Goal: Check status: Check status

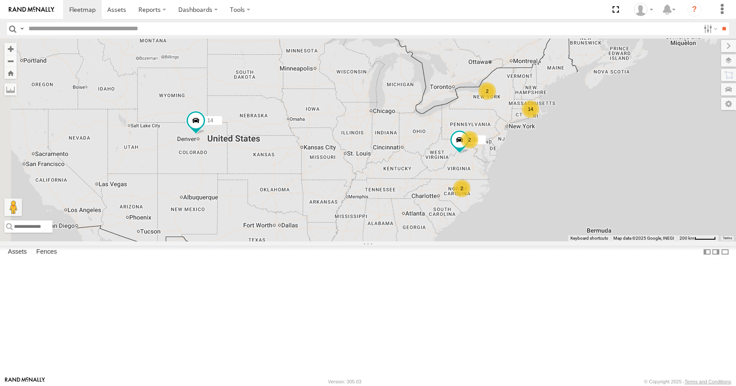
click at [489, 234] on div "14 35 14 2 2 2" at bounding box center [368, 140] width 736 height 202
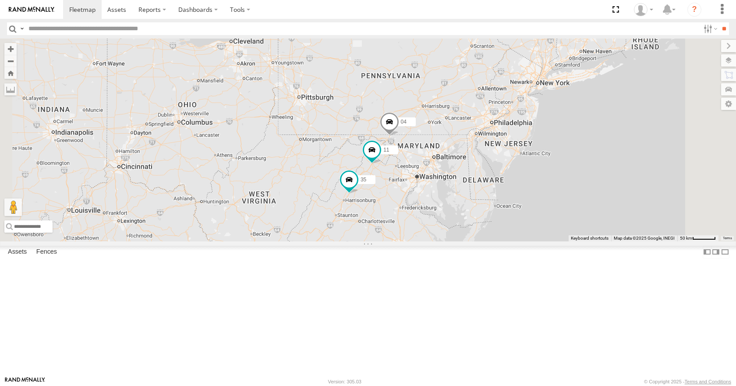
drag, startPoint x: 570, startPoint y: 214, endPoint x: 517, endPoint y: 234, distance: 56.7
click at [517, 234] on div "35 14 08 04 11 03" at bounding box center [368, 140] width 736 height 202
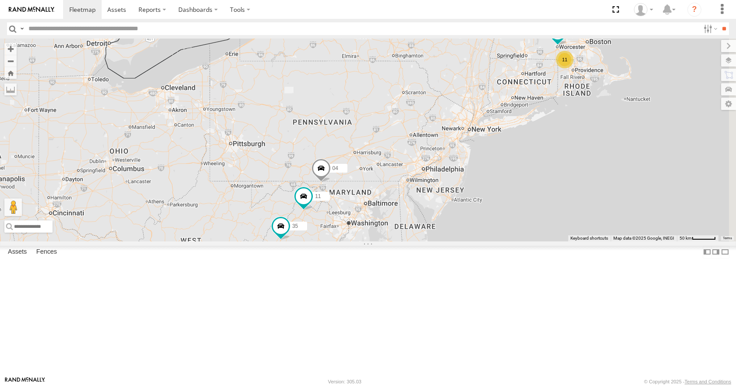
drag, startPoint x: 578, startPoint y: 183, endPoint x: 508, endPoint y: 230, distance: 84.5
click at [508, 230] on div "35 14 08 04 11 03 11 33" at bounding box center [368, 140] width 736 height 202
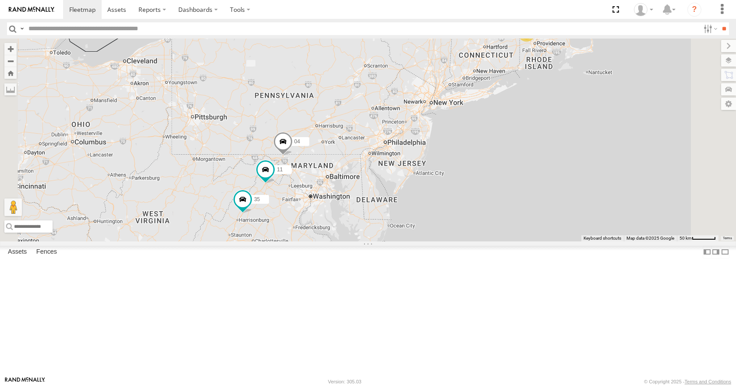
drag, startPoint x: 505, startPoint y: 230, endPoint x: 466, endPoint y: 204, distance: 46.9
click at [466, 204] on div "35 14 08 04 11 03 11 33 2" at bounding box center [368, 140] width 736 height 202
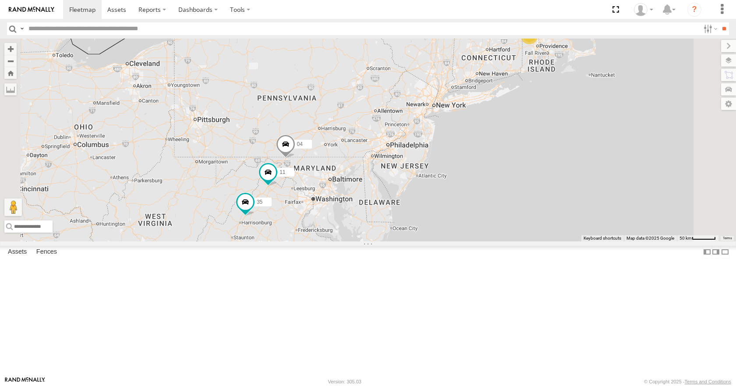
drag, startPoint x: 497, startPoint y: 180, endPoint x: 498, endPoint y: 190, distance: 10.1
click at [498, 190] on div "35 14 08 04 11 03 11 33 2" at bounding box center [368, 140] width 736 height 202
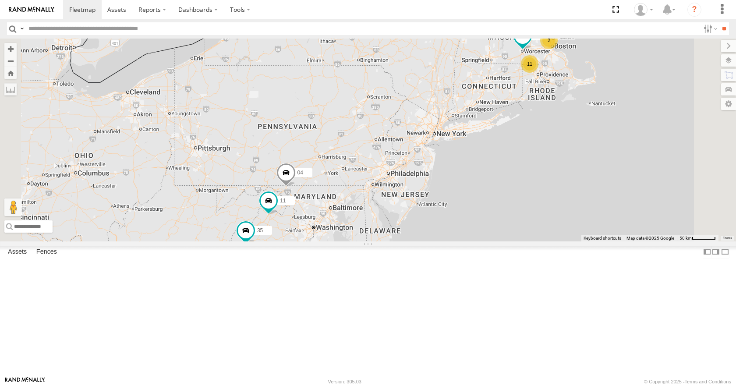
drag, startPoint x: 488, startPoint y: 147, endPoint x: 488, endPoint y: 173, distance: 25.8
click at [488, 173] on div "35 14 08 04 11 03 11 33 2" at bounding box center [368, 140] width 736 height 202
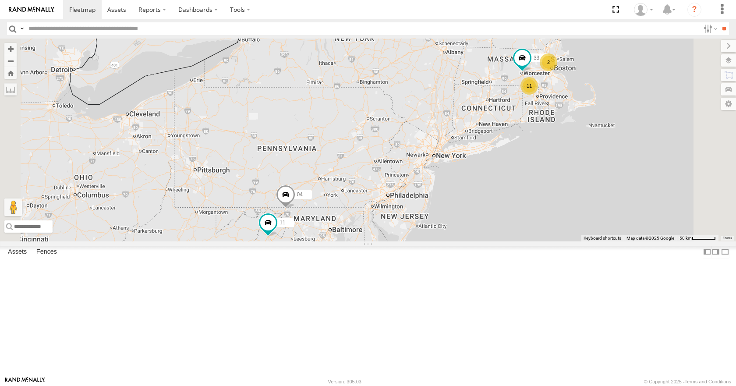
drag, startPoint x: 482, startPoint y: 133, endPoint x: 482, endPoint y: 151, distance: 17.5
click at [482, 151] on div "35 14 08 04 11 03 11 33 2" at bounding box center [368, 140] width 736 height 202
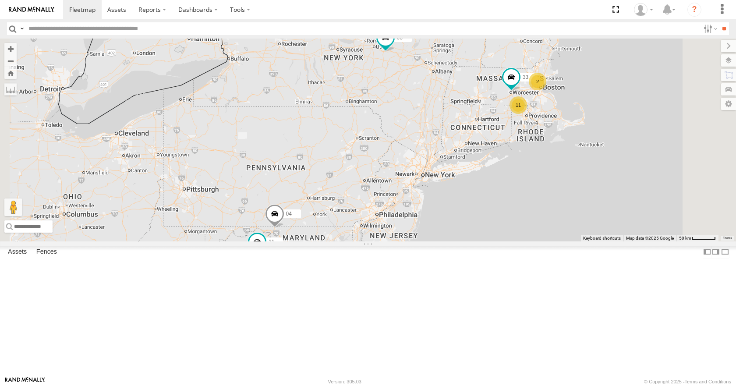
drag, startPoint x: 470, startPoint y: 103, endPoint x: 457, endPoint y: 123, distance: 24.2
click at [457, 123] on div "35 14 08 04 11 03 11 33 2" at bounding box center [368, 140] width 736 height 202
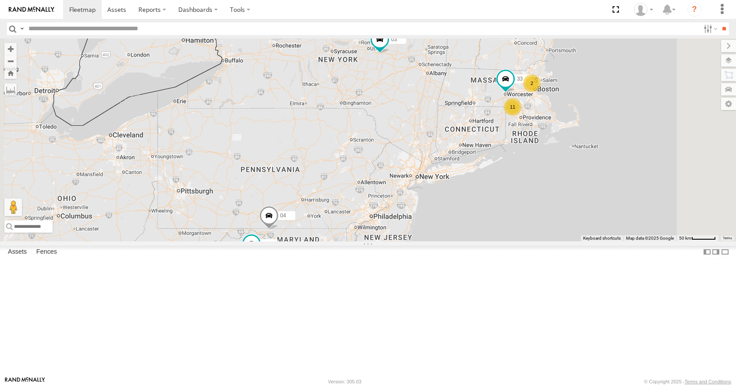
drag, startPoint x: 457, startPoint y: 118, endPoint x: 445, endPoint y: 124, distance: 13.3
click at [445, 124] on div "35 14 08 04 11 03 11 33 2" at bounding box center [368, 140] width 736 height 202
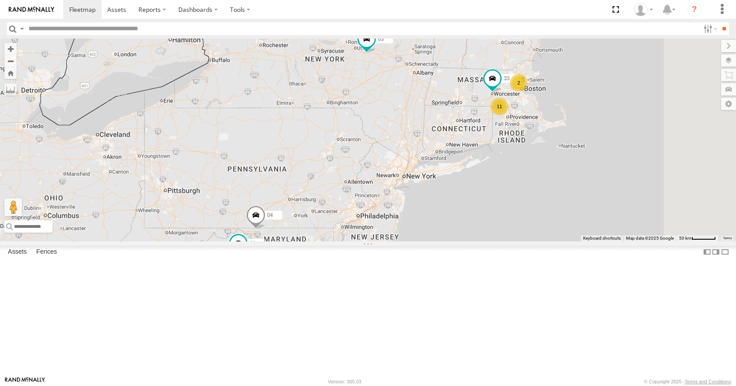
drag, startPoint x: 474, startPoint y: 111, endPoint x: 465, endPoint y: 107, distance: 10.2
click at [465, 107] on div "35 14 08 04 11 03 11 33 2" at bounding box center [368, 140] width 736 height 202
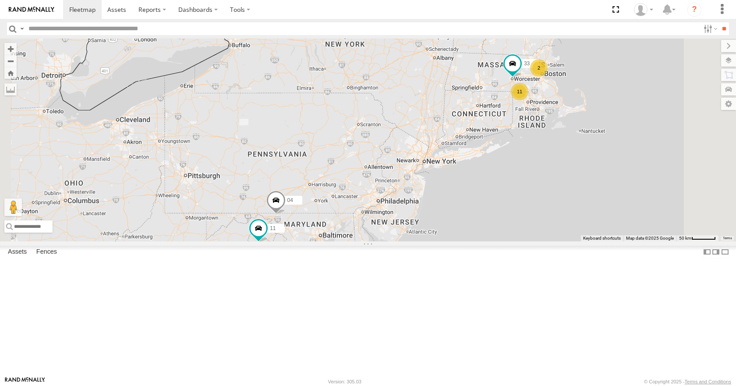
drag, startPoint x: 466, startPoint y: 119, endPoint x: 488, endPoint y: 102, distance: 27.5
click at [397, 38] on span at bounding box center [386, 26] width 19 height 24
click at [566, 102] on div "35 14 08 04 11 03 11 33 2 03 All Assets [US_STATE][GEOGRAPHIC_DATA] 43.01476 , …" at bounding box center [368, 140] width 736 height 202
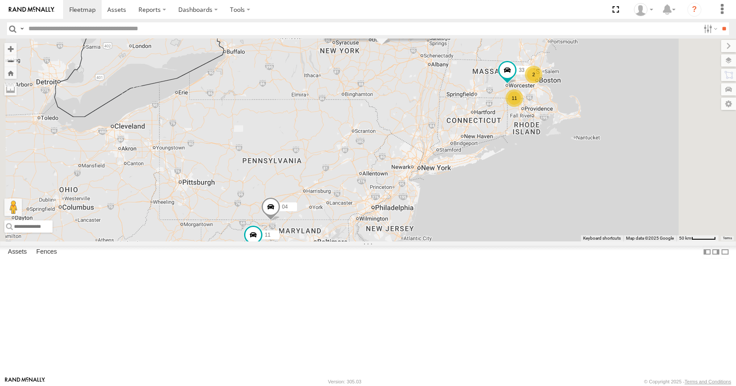
drag, startPoint x: 564, startPoint y: 107, endPoint x: 555, endPoint y: 113, distance: 11.1
click at [555, 113] on div "35 14 08 04 11 03 11 33 2 03 All Assets [US_STATE][GEOGRAPHIC_DATA] 43.01476 , …" at bounding box center [368, 140] width 736 height 202
click at [550, 123] on div "35 14 08 04 11 03 11 33 2 03 All Assets [US_STATE][GEOGRAPHIC_DATA] 43.01476 , …" at bounding box center [368, 140] width 736 height 202
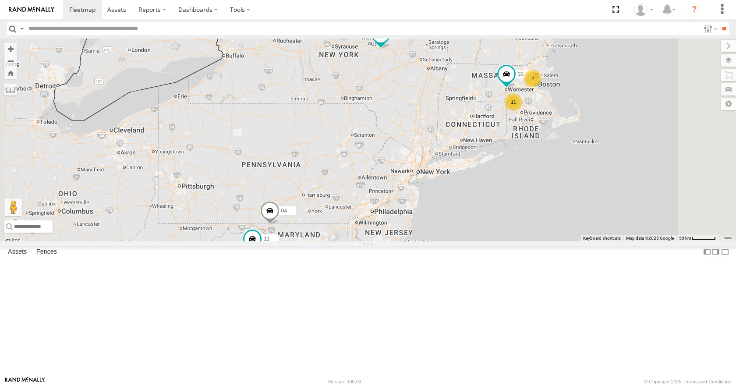
drag, startPoint x: 549, startPoint y: 127, endPoint x: 548, endPoint y: 134, distance: 6.2
click at [548, 134] on div "35 14 08 04 11 03 11 33 2" at bounding box center [368, 140] width 736 height 202
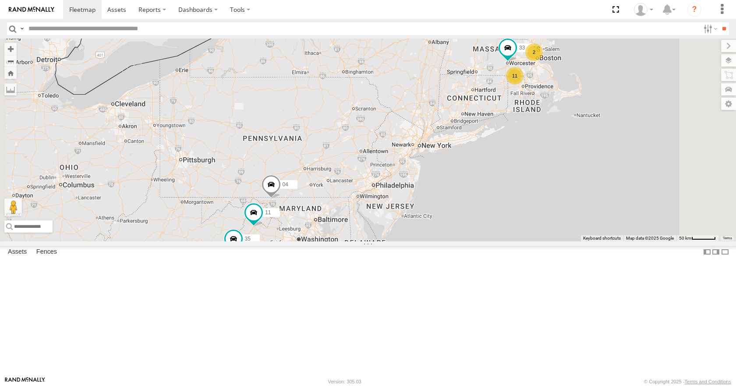
drag, startPoint x: 565, startPoint y: 167, endPoint x: 567, endPoint y: 129, distance: 38.6
click at [567, 129] on div "35 14 08 04 11 03 11 33 2" at bounding box center [368, 140] width 736 height 202
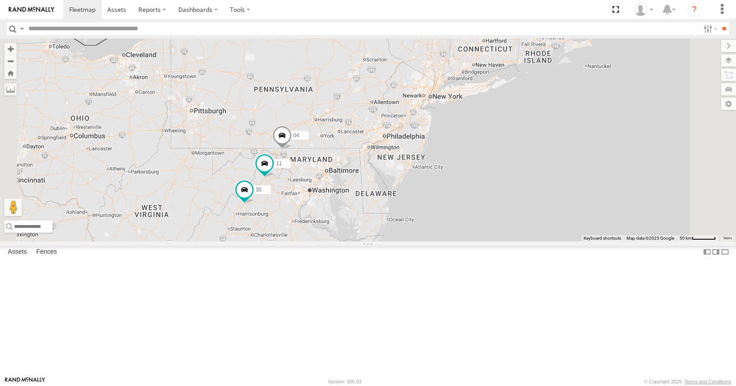
drag, startPoint x: 600, startPoint y: 142, endPoint x: 611, endPoint y: 103, distance: 40.8
click at [611, 103] on div "35 14 08 04 11 03 11 33 2" at bounding box center [368, 140] width 736 height 202
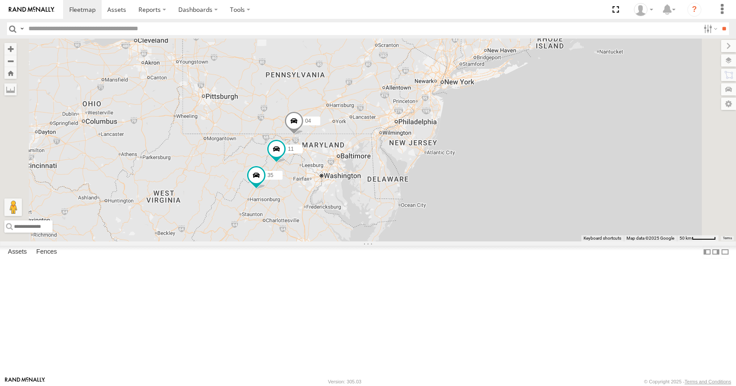
drag, startPoint x: 595, startPoint y: 118, endPoint x: 608, endPoint y: 103, distance: 19.9
click at [608, 103] on div "35 14 08 04 11 03 11 33 2" at bounding box center [368, 140] width 736 height 202
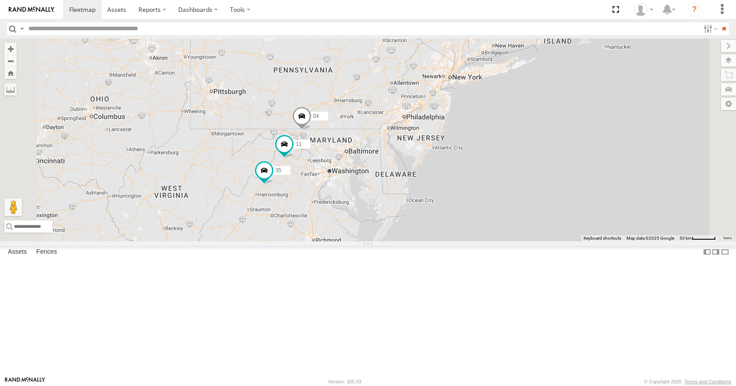
drag, startPoint x: 605, startPoint y: 118, endPoint x: 611, endPoint y: 117, distance: 6.4
click at [611, 117] on div "35 14 08 04 11 03 11 33 2" at bounding box center [368, 140] width 736 height 202
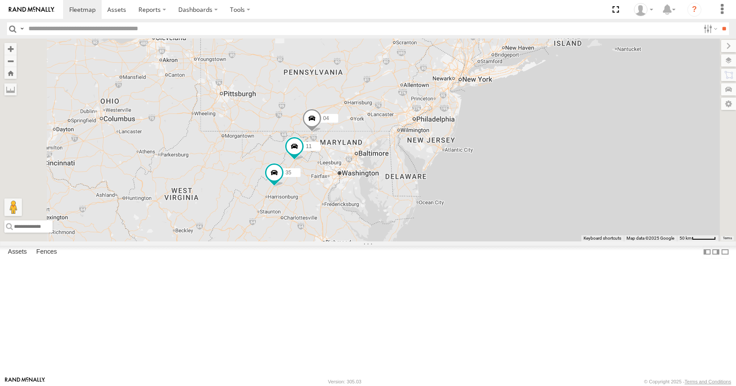
drag, startPoint x: 621, startPoint y: 113, endPoint x: 632, endPoint y: 115, distance: 11.2
click at [632, 115] on div "35 14 08 04 11 03 11 33 2" at bounding box center [368, 140] width 736 height 202
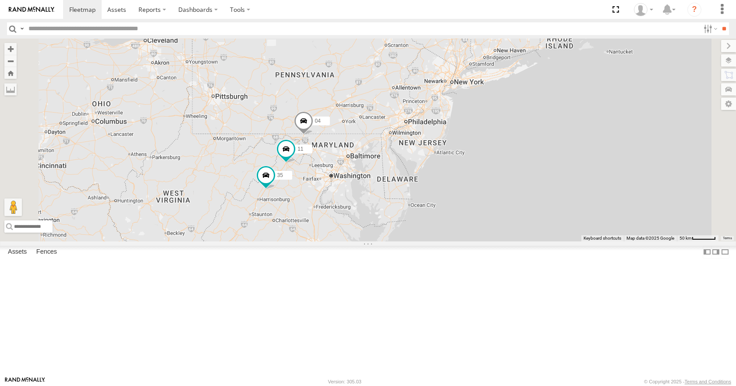
drag, startPoint x: 611, startPoint y: 122, endPoint x: 601, endPoint y: 125, distance: 10.7
click at [601, 125] on div "35 14 08 04 11 03 11 33 2" at bounding box center [368, 140] width 736 height 202
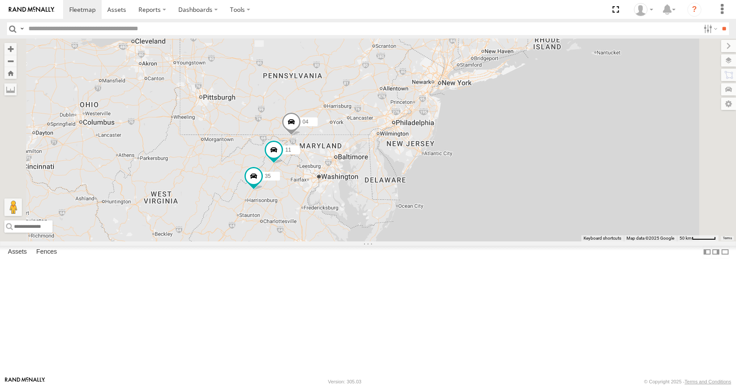
drag, startPoint x: 595, startPoint y: 131, endPoint x: 582, endPoint y: 132, distance: 12.7
click at [582, 132] on div "35 14 08 04 11 03 11 33 2" at bounding box center [368, 140] width 736 height 202
drag, startPoint x: 561, startPoint y: 149, endPoint x: 552, endPoint y: 151, distance: 9.3
click at [552, 151] on div "35 14 08 04 11 03 11 33 2" at bounding box center [368, 140] width 736 height 202
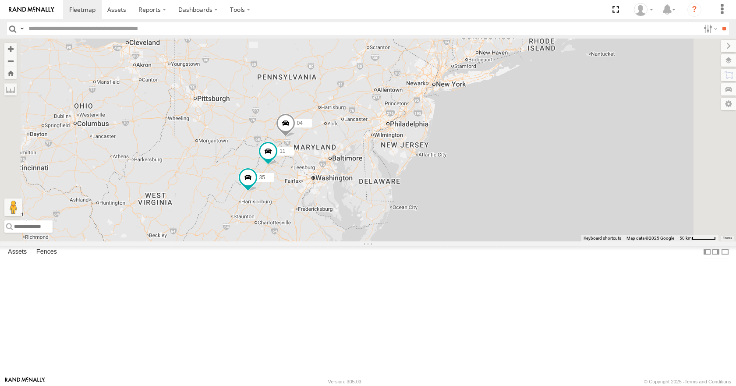
drag, startPoint x: 566, startPoint y: 151, endPoint x: 554, endPoint y: 154, distance: 11.7
click at [554, 154] on div "35 14 08 04 11 03 11 33 2" at bounding box center [368, 140] width 736 height 202
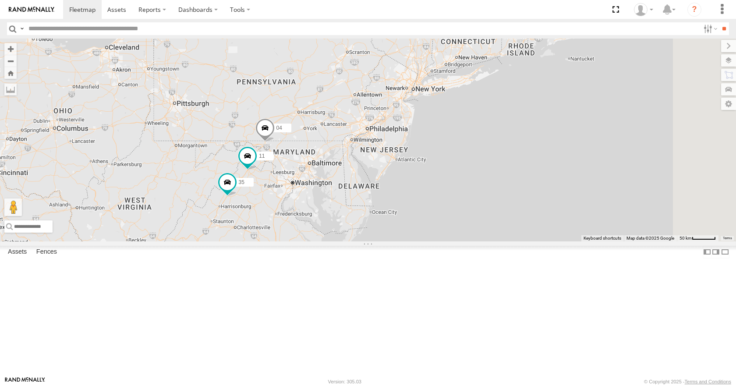
drag, startPoint x: 519, startPoint y: 153, endPoint x: 506, endPoint y: 155, distance: 12.5
click at [506, 155] on div "35 14 08 04 11 03 11 33 2" at bounding box center [368, 140] width 736 height 202
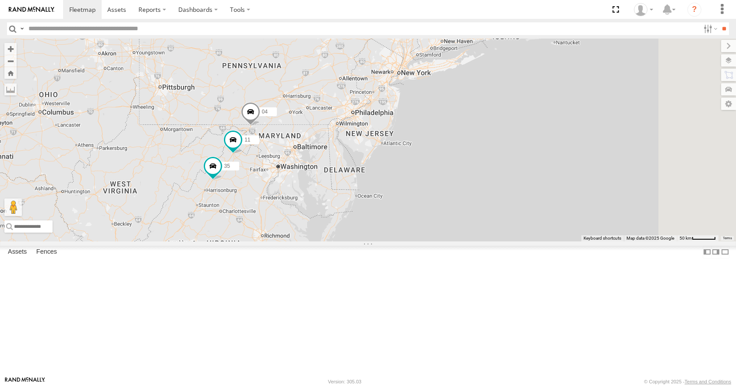
drag, startPoint x: 479, startPoint y: 162, endPoint x: 465, endPoint y: 144, distance: 22.7
click at [465, 144] on div "35 14 08 04 11 03 11 33 2" at bounding box center [368, 140] width 736 height 202
drag, startPoint x: 475, startPoint y: 159, endPoint x: 463, endPoint y: 161, distance: 12.4
click at [463, 161] on div "35 14 08 04 11 03 11 33 2" at bounding box center [368, 140] width 736 height 202
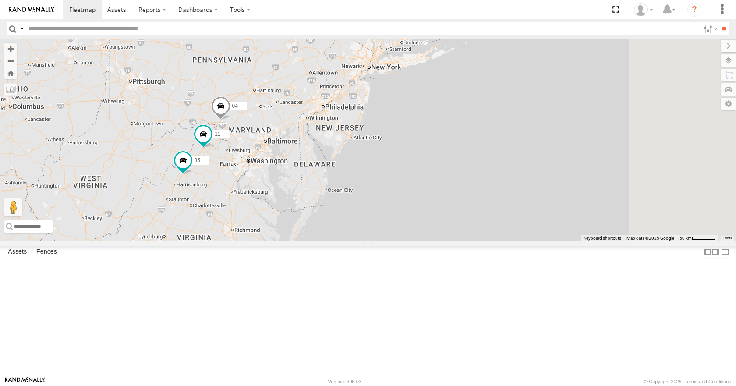
drag, startPoint x: 473, startPoint y: 184, endPoint x: 447, endPoint y: 173, distance: 28.1
click at [447, 173] on div "35 14 08 04 11 03 11 33 2" at bounding box center [368, 140] width 736 height 202
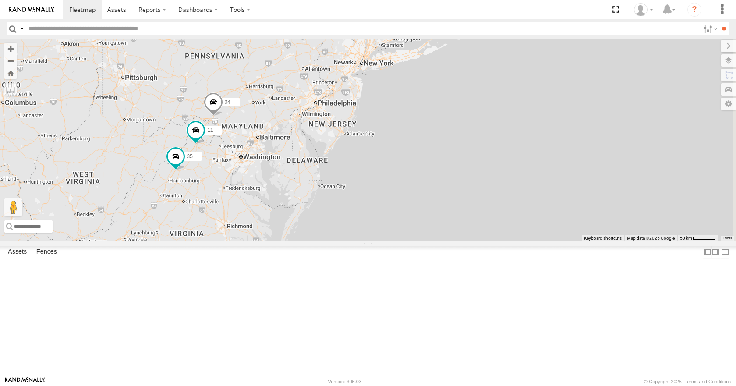
drag, startPoint x: 428, startPoint y: 182, endPoint x: 417, endPoint y: 164, distance: 21.6
click at [417, 164] on div "35 14 08 04 11 03 11 33 2" at bounding box center [368, 140] width 736 height 202
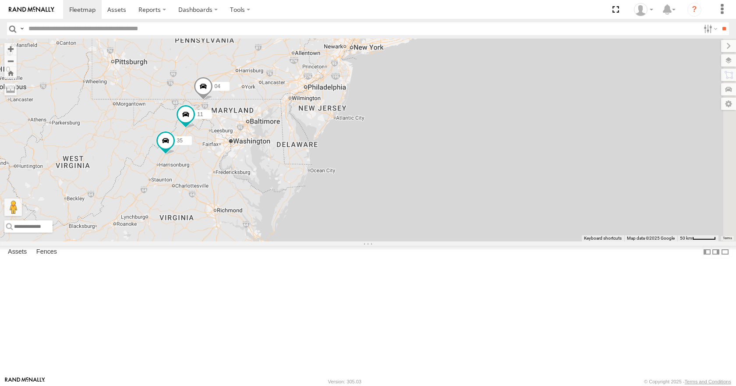
drag, startPoint x: 434, startPoint y: 171, endPoint x: 434, endPoint y: 175, distance: 4.4
click at [434, 175] on div "35 14 08 04 11 03 11 33 2 26 50" at bounding box center [368, 140] width 736 height 202
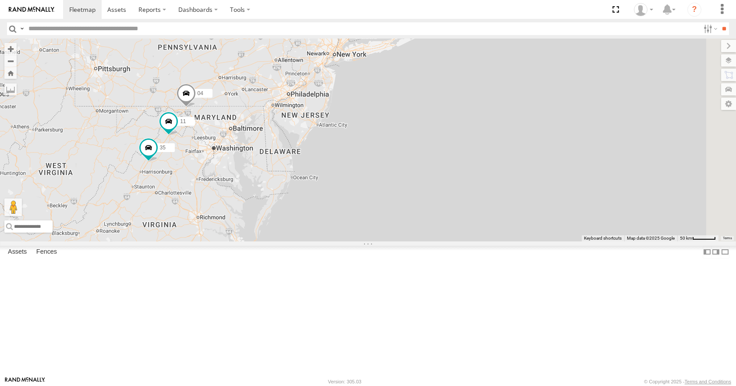
drag, startPoint x: 458, startPoint y: 184, endPoint x: 439, endPoint y: 192, distance: 20.4
click at [439, 192] on div "35 14 08 04 11 03 11 33 2 26 50" at bounding box center [368, 140] width 736 height 202
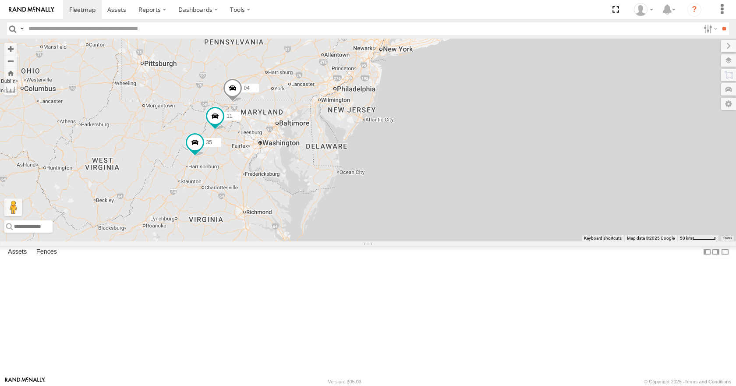
drag, startPoint x: 386, startPoint y: 218, endPoint x: 436, endPoint y: 212, distance: 50.3
click at [436, 212] on div "35 14 08 04 11 03 11 33 2 26 50" at bounding box center [368, 140] width 736 height 202
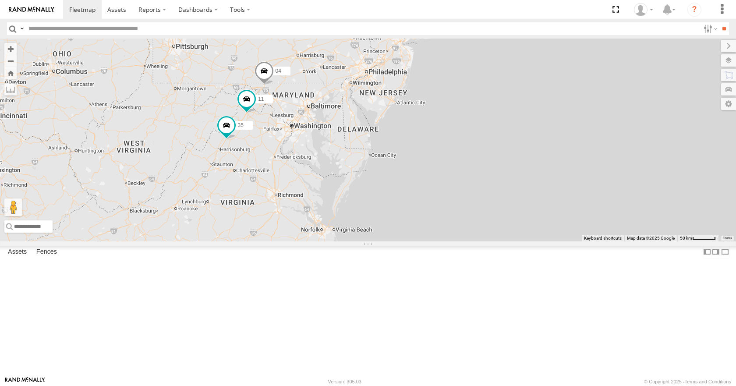
drag, startPoint x: 464, startPoint y: 239, endPoint x: 502, endPoint y: 219, distance: 43.3
click at [502, 219] on div "35 14 08 04 11 03 11 33 2 26 50" at bounding box center [368, 140] width 736 height 202
